Goal: Task Accomplishment & Management: Manage account settings

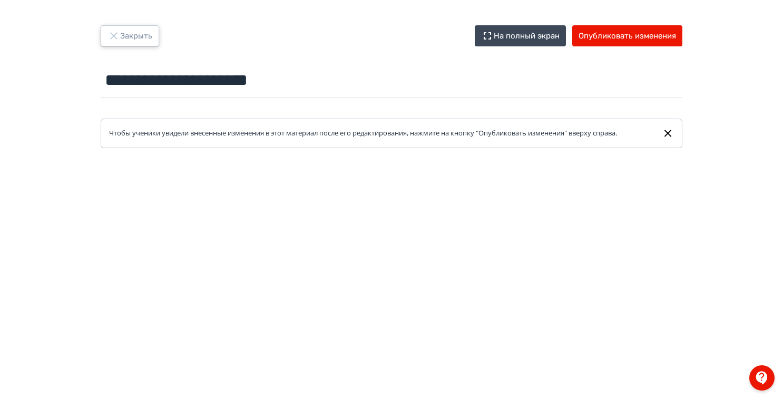
click at [136, 37] on button "Закрыть" at bounding box center [130, 35] width 58 height 21
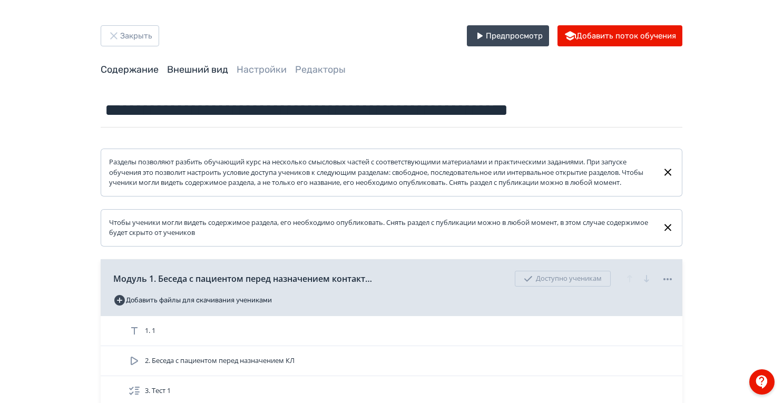
click at [203, 70] on link "Внешний вид" at bounding box center [197, 70] width 61 height 12
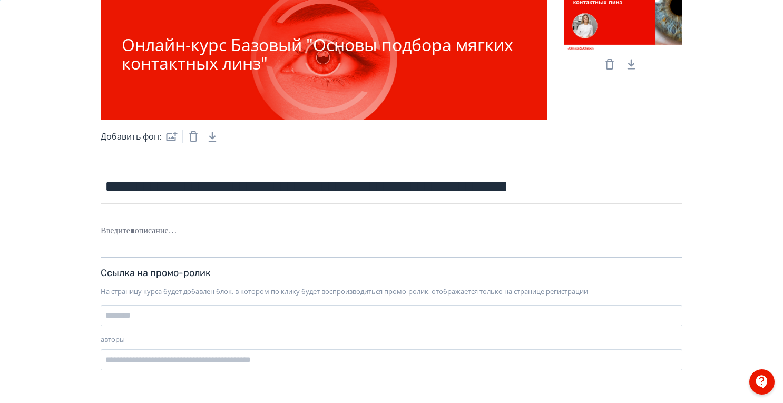
scroll to position [15, 0]
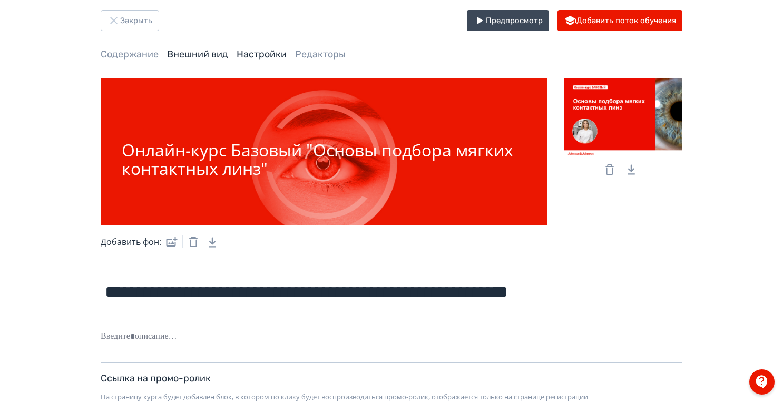
click at [258, 51] on link "Настройки" at bounding box center [261, 54] width 50 height 12
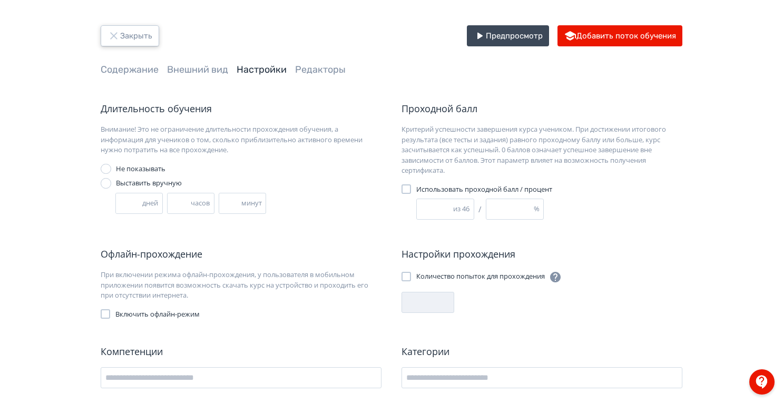
click at [142, 35] on button "Закрыть" at bounding box center [130, 35] width 58 height 21
